Goal: Information Seeking & Learning: Learn about a topic

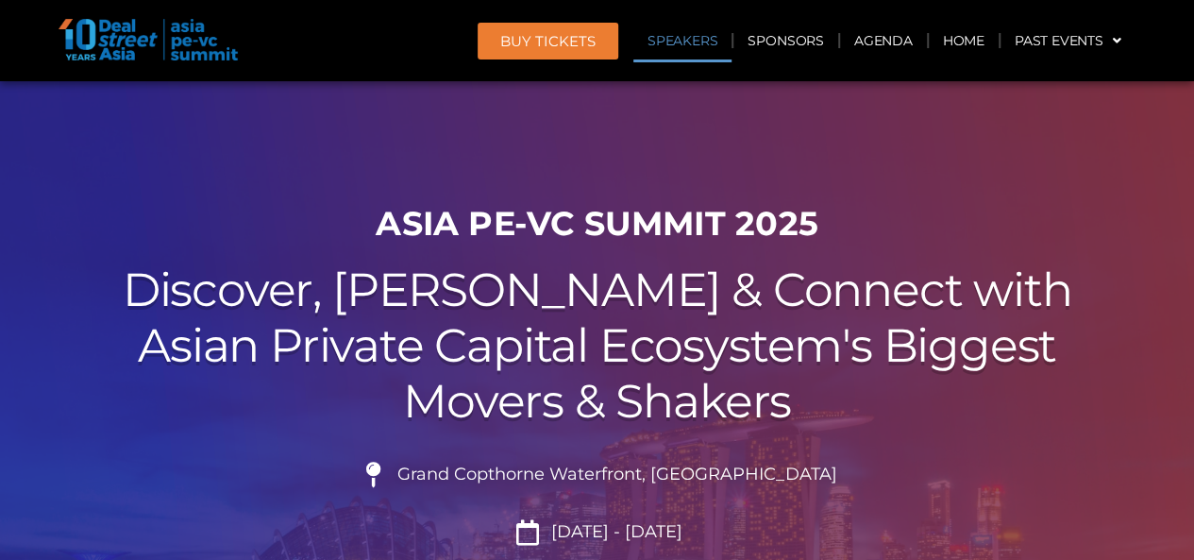
click at [704, 46] on link "Speakers" at bounding box center [682, 40] width 98 height 43
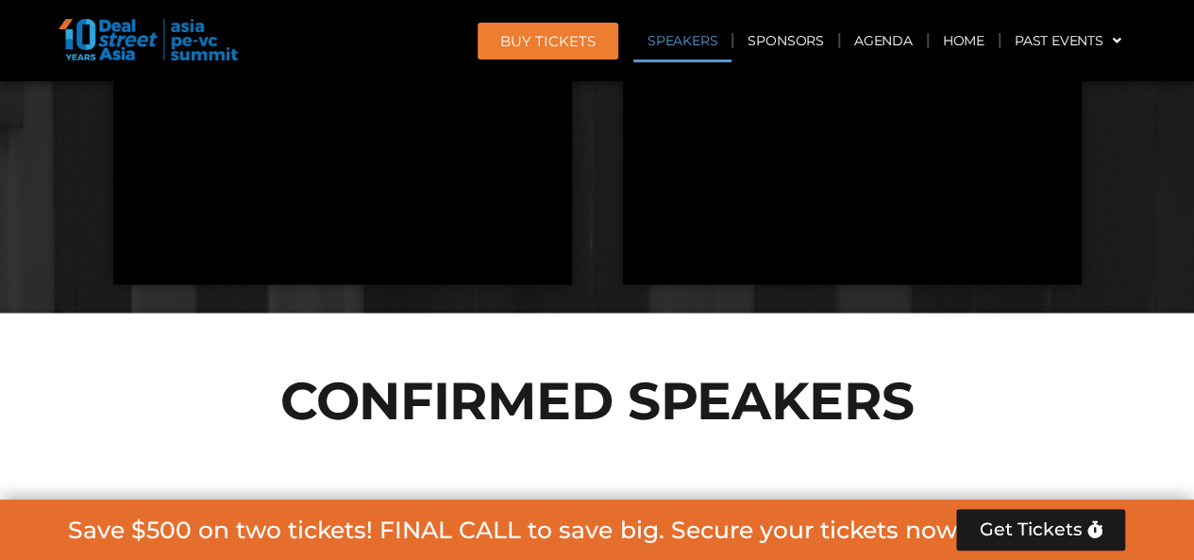
scroll to position [2048, 0]
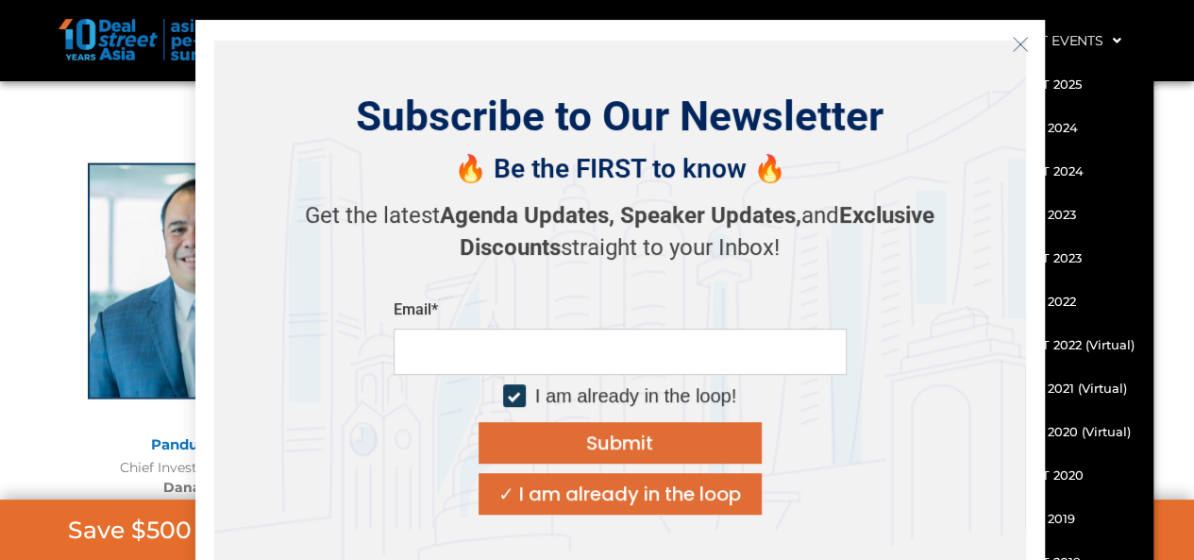
click at [1017, 46] on icon "Close" at bounding box center [1020, 44] width 17 height 17
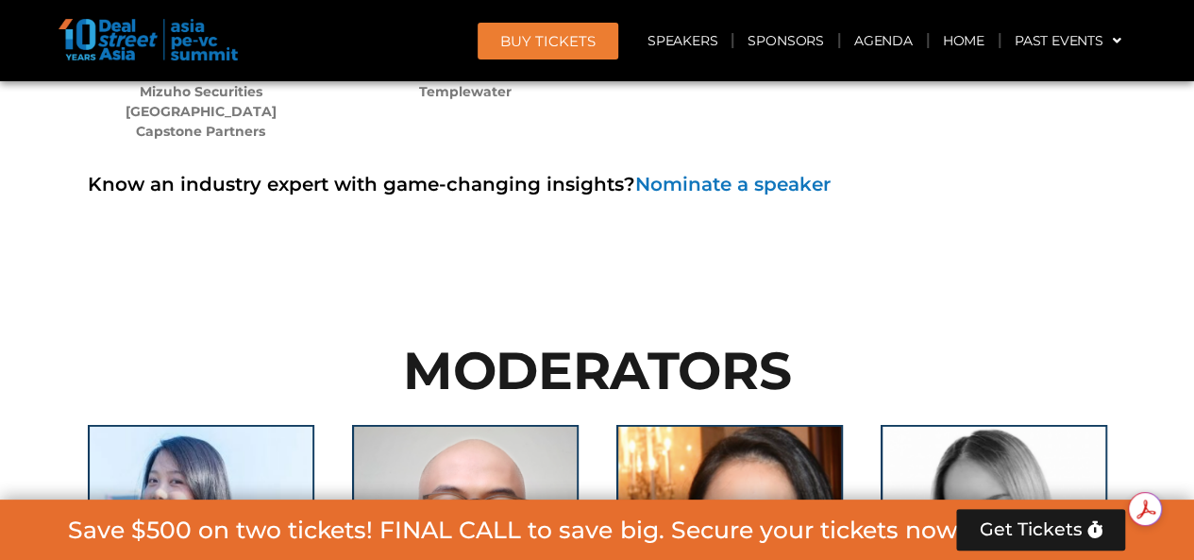
scroll to position [13290, 0]
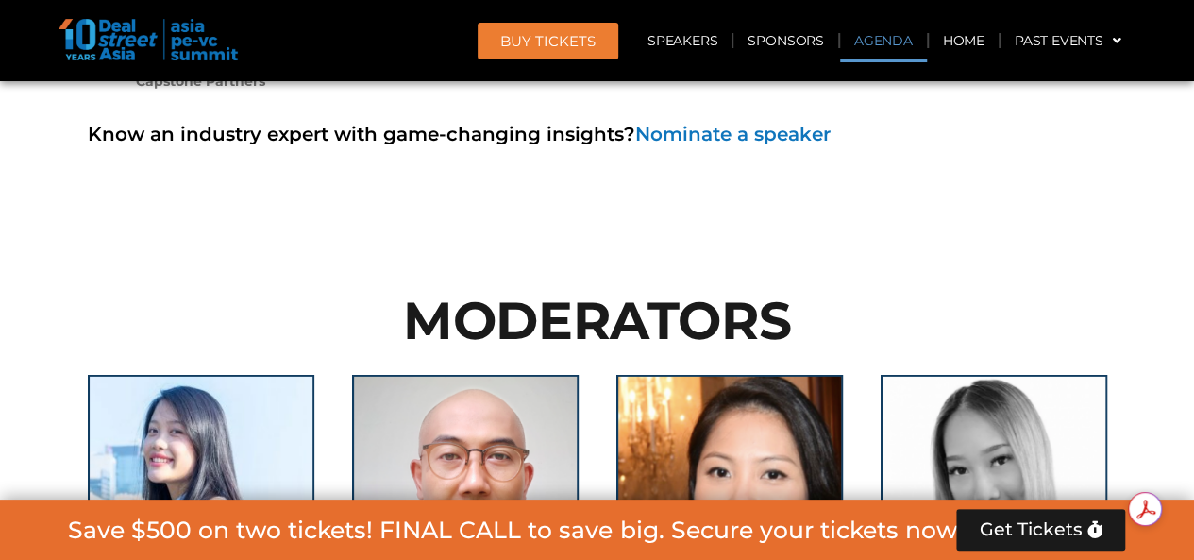
click at [897, 50] on link "Agenda" at bounding box center [883, 40] width 87 height 43
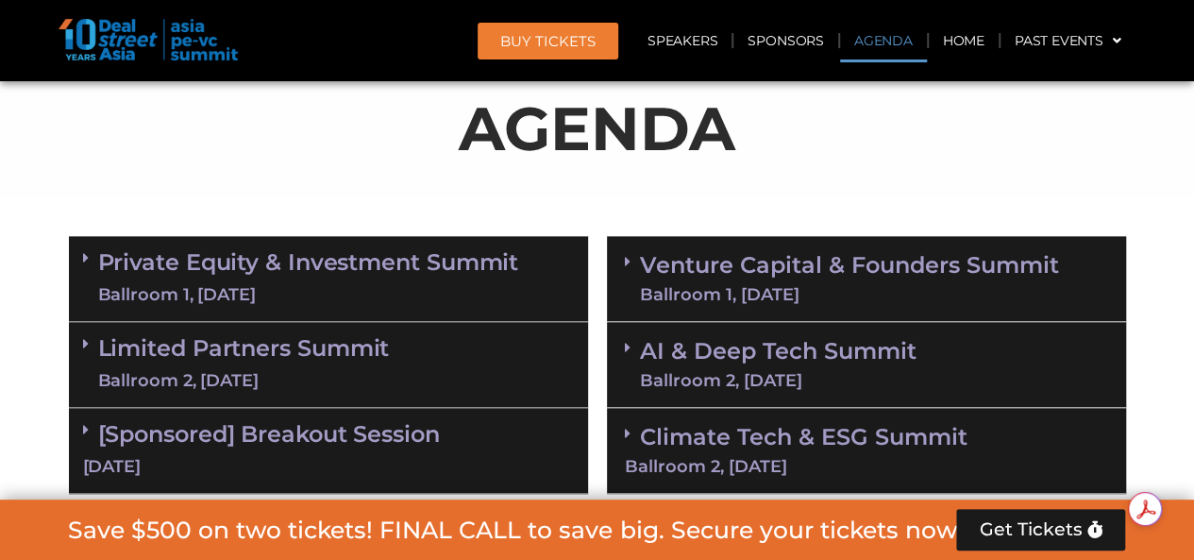
scroll to position [1025, 0]
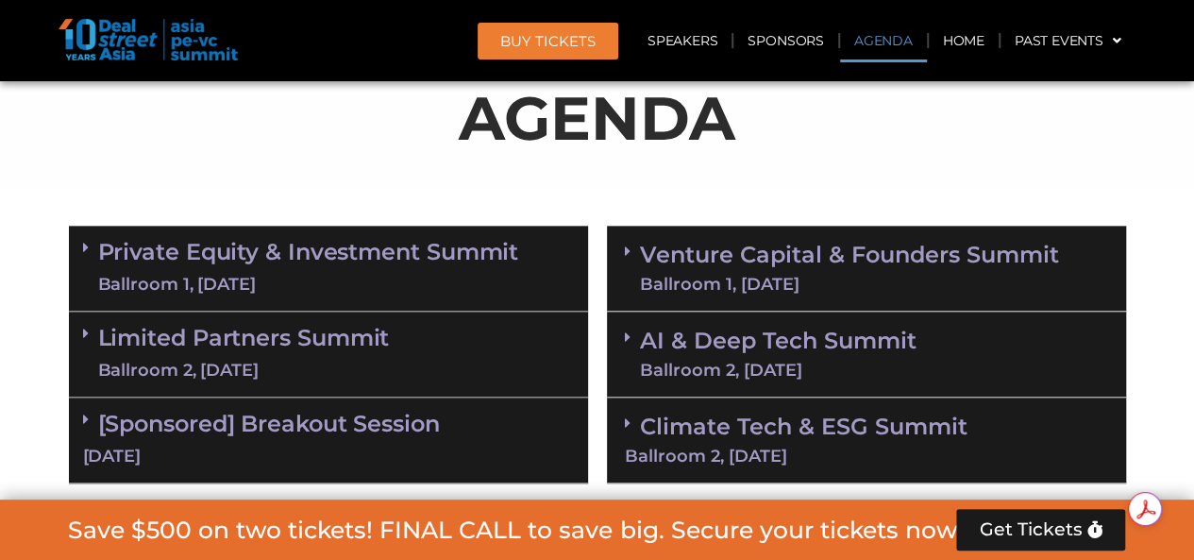
click at [314, 259] on link "Private Equity & Investment Summit Ballroom 1, [DATE]" at bounding box center [308, 268] width 421 height 57
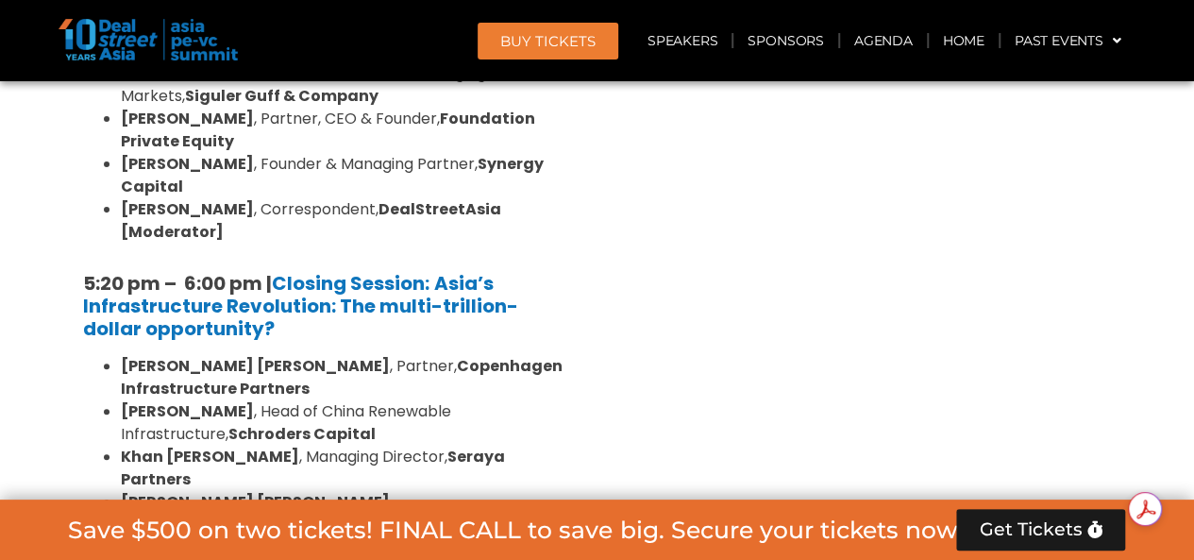
scroll to position [3879, 0]
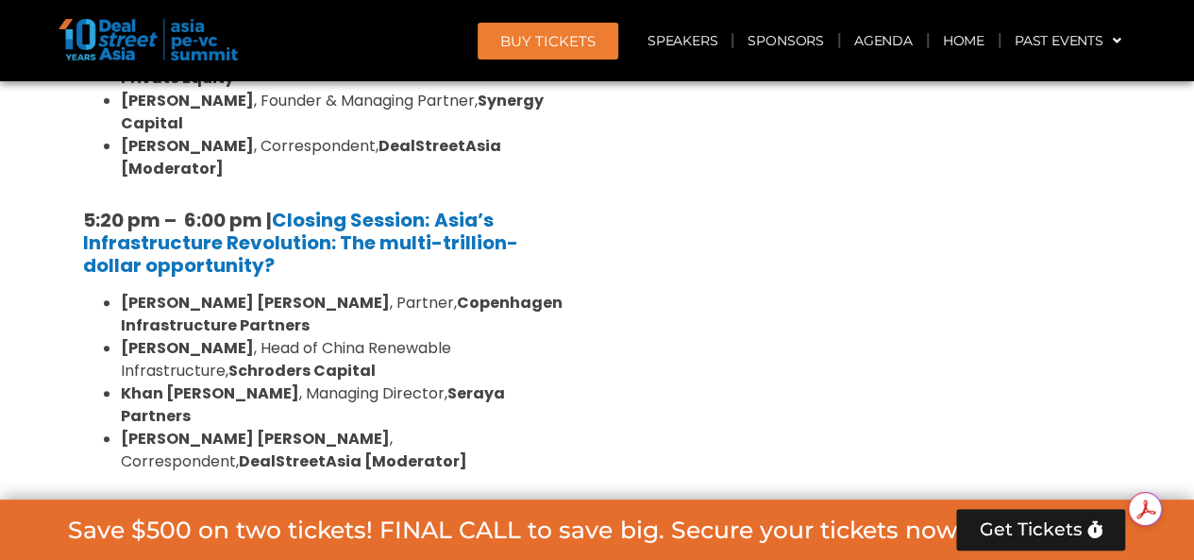
click at [259, 550] on div "Ballroom 2, [DATE]" at bounding box center [244, 562] width 292 height 24
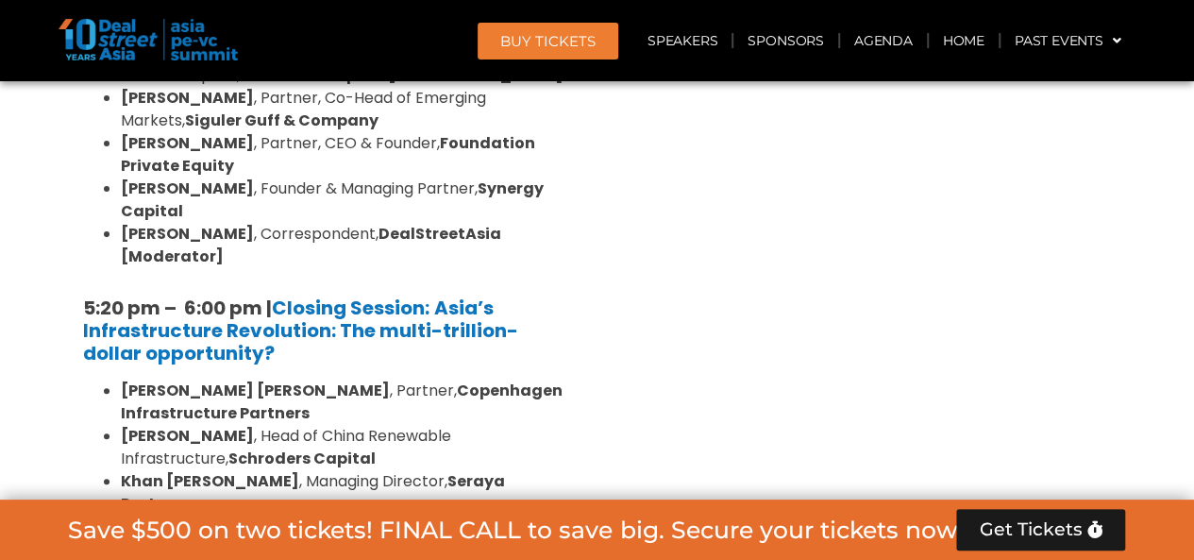
scroll to position [3729, 0]
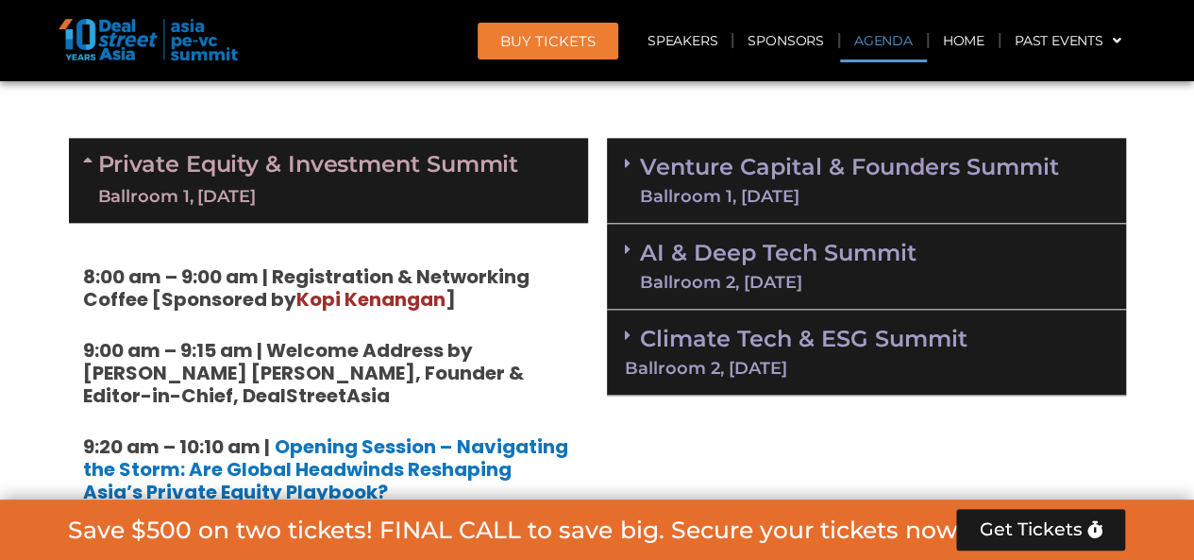
scroll to position [1038, 0]
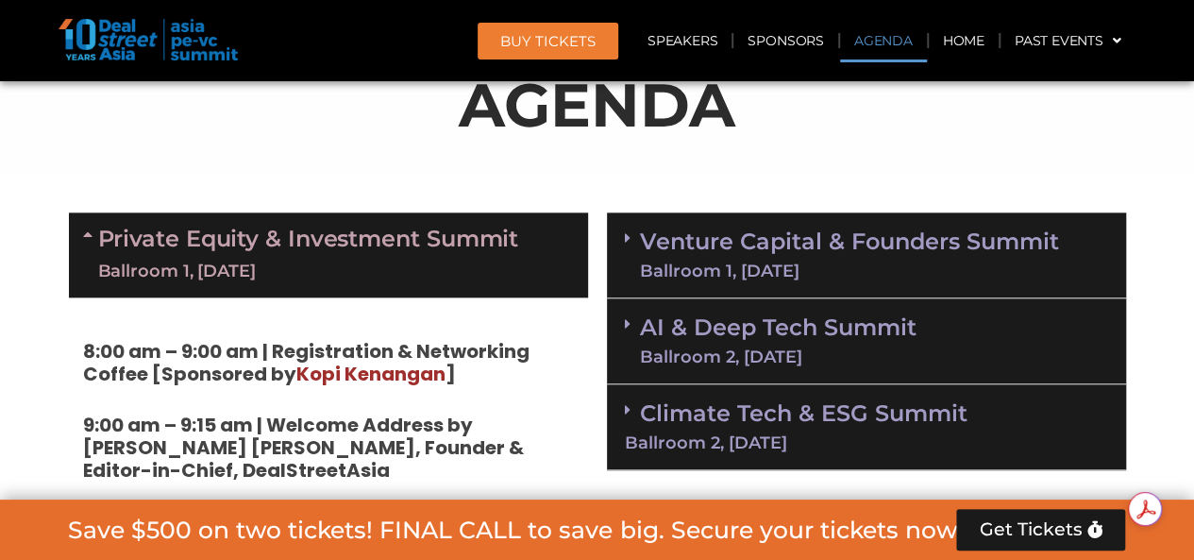
click at [87, 233] on icon at bounding box center [90, 233] width 15 height 15
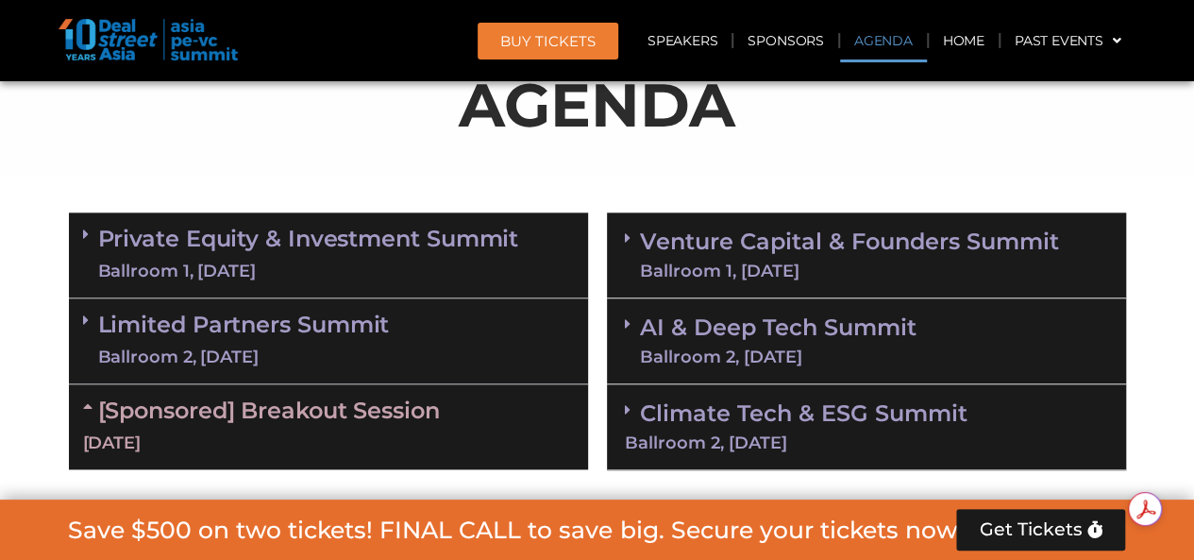
click at [626, 239] on icon at bounding box center [628, 237] width 6 height 15
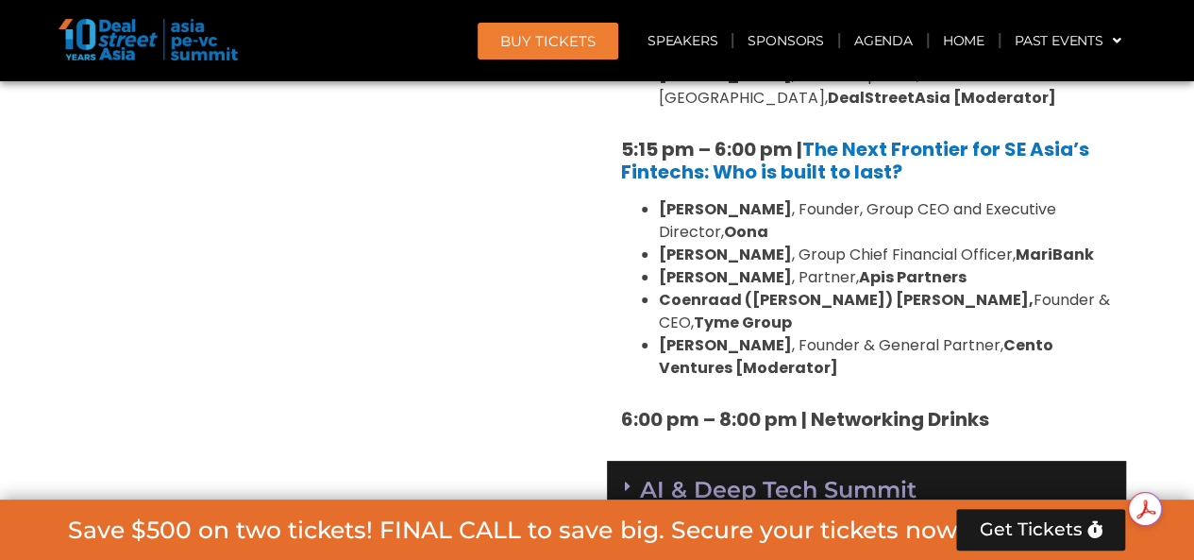
scroll to position [3578, 0]
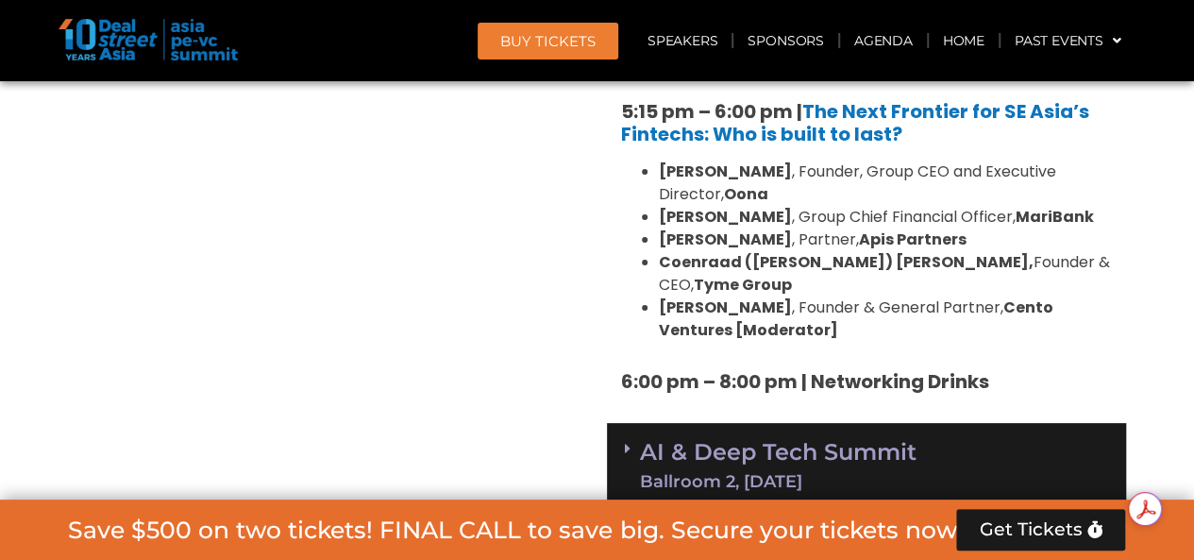
click at [864, 441] on link "AI & Deep Tech Summit Ballroom 2, [DATE]" at bounding box center [778, 465] width 276 height 49
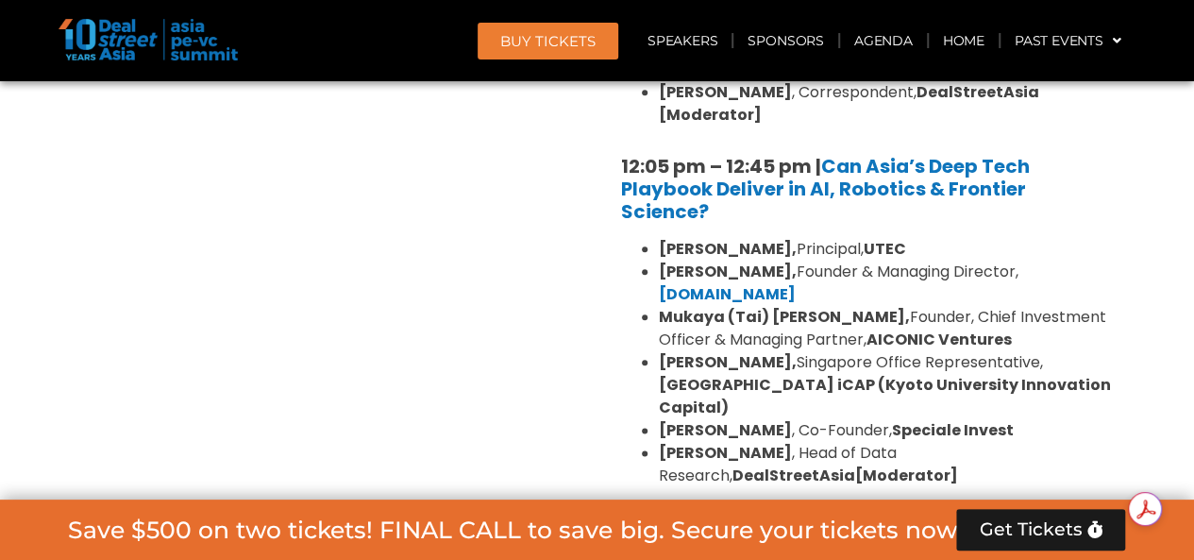
scroll to position [4646, 0]
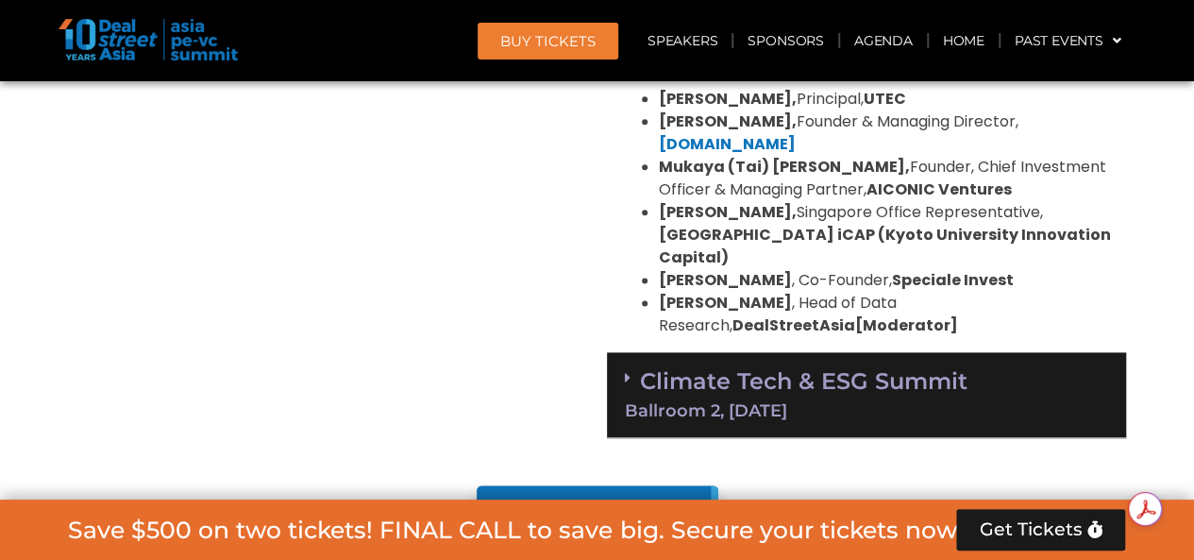
click at [833, 367] on link "Climate Tech & ESG Summit Ballroom 2, [DATE]" at bounding box center [866, 393] width 483 height 52
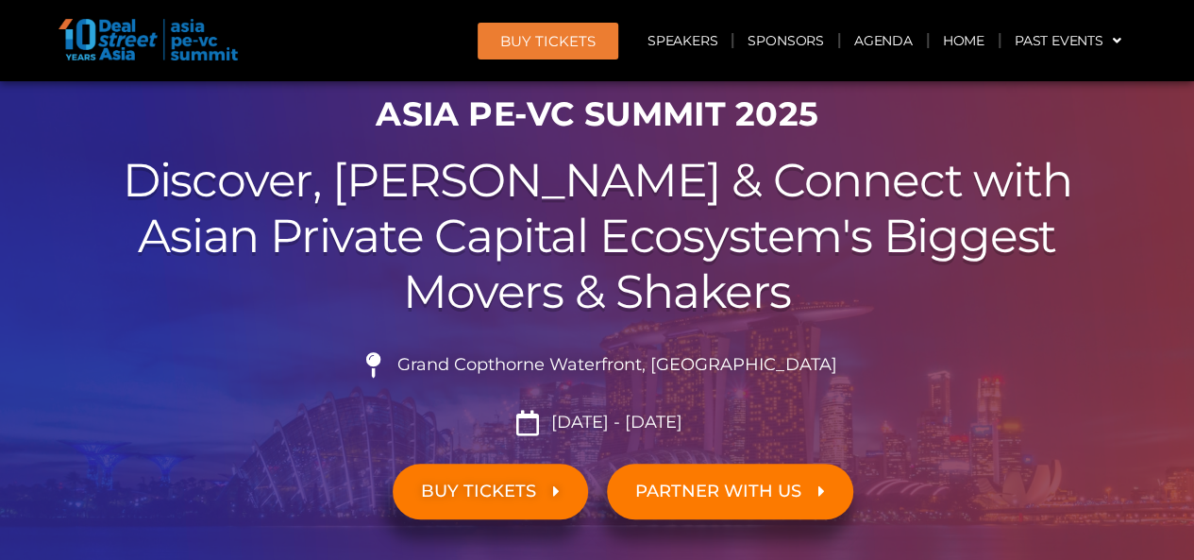
scroll to position [0, 0]
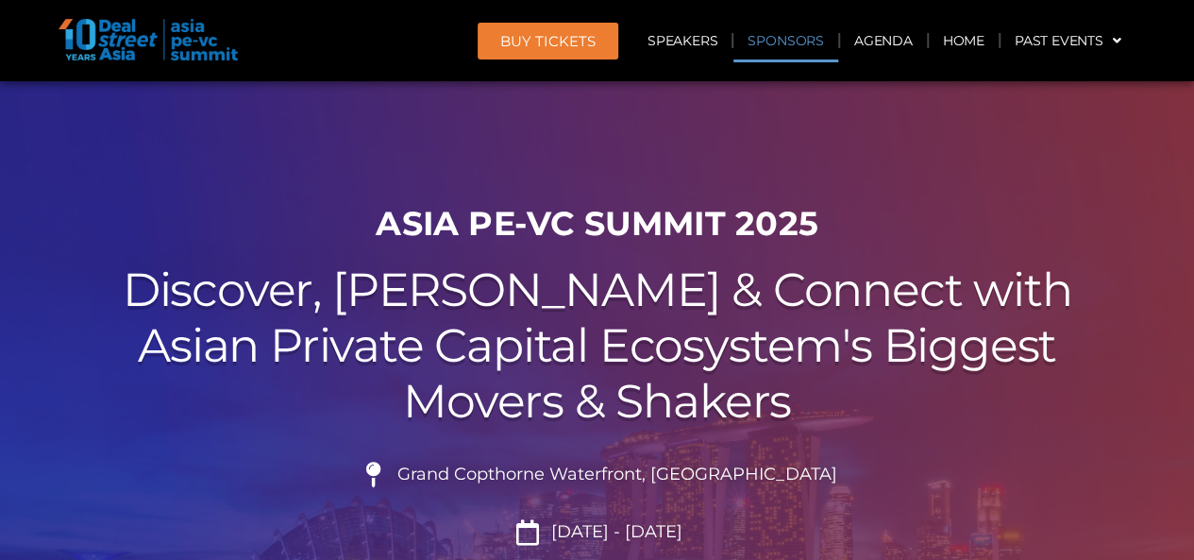
click at [804, 39] on link "Sponsors" at bounding box center [785, 40] width 104 height 43
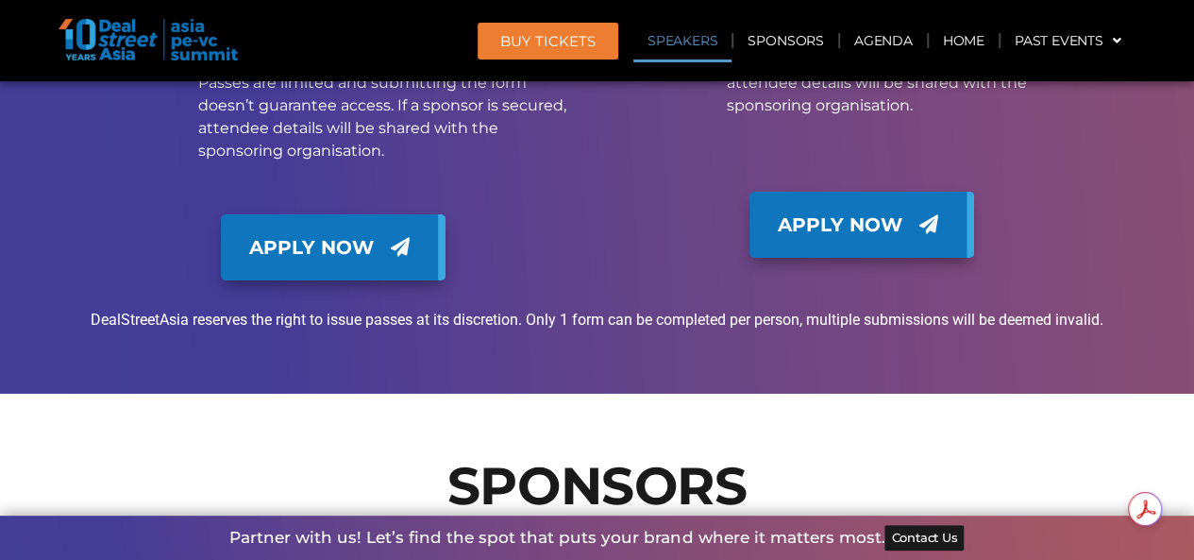
scroll to position [24595, 0]
